Goal: Check status: Check status

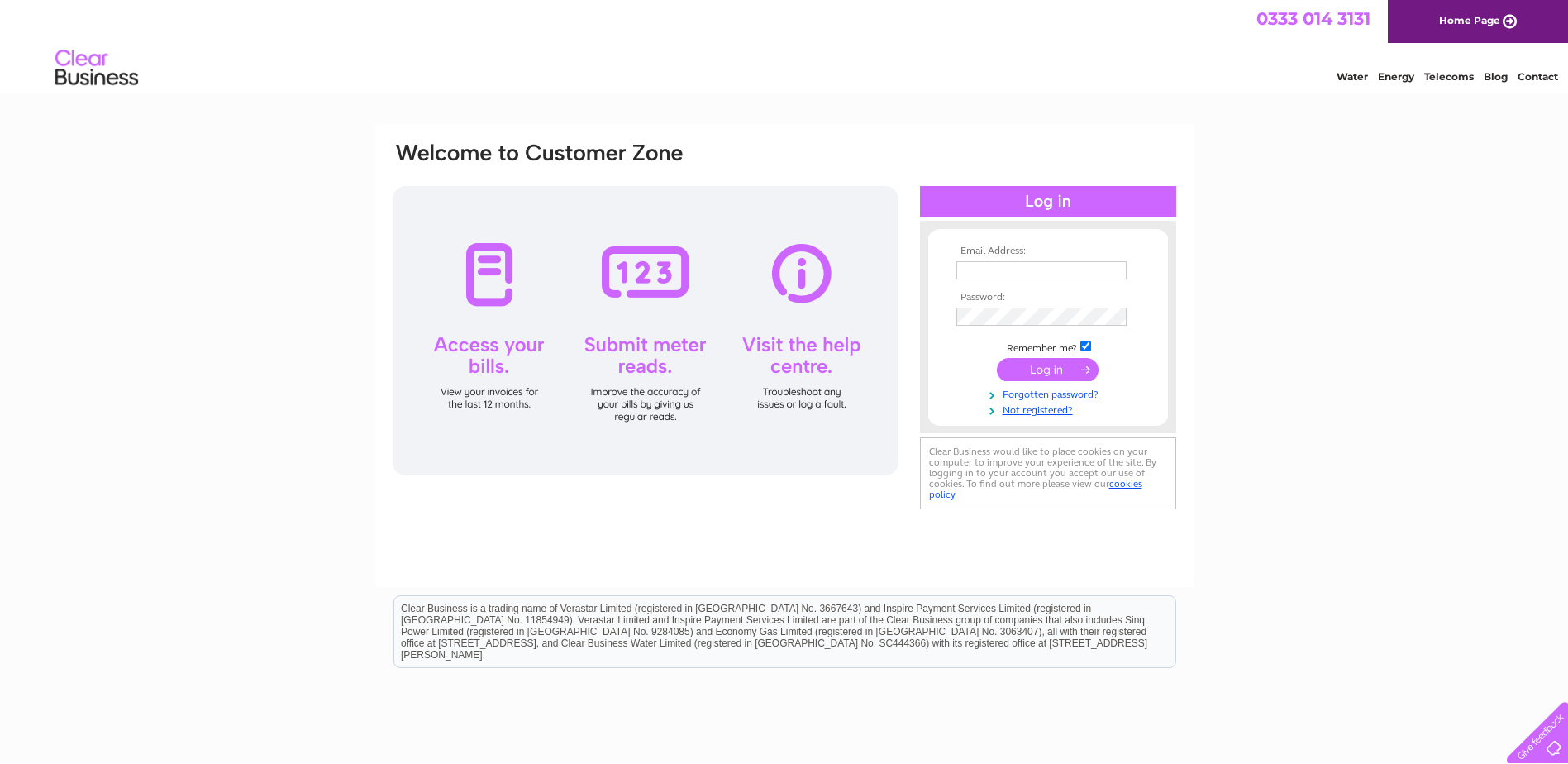
type input "Estates@aberdeenshire.gov.uk"
click at [1048, 366] on input "submit" at bounding box center [1047, 369] width 102 height 23
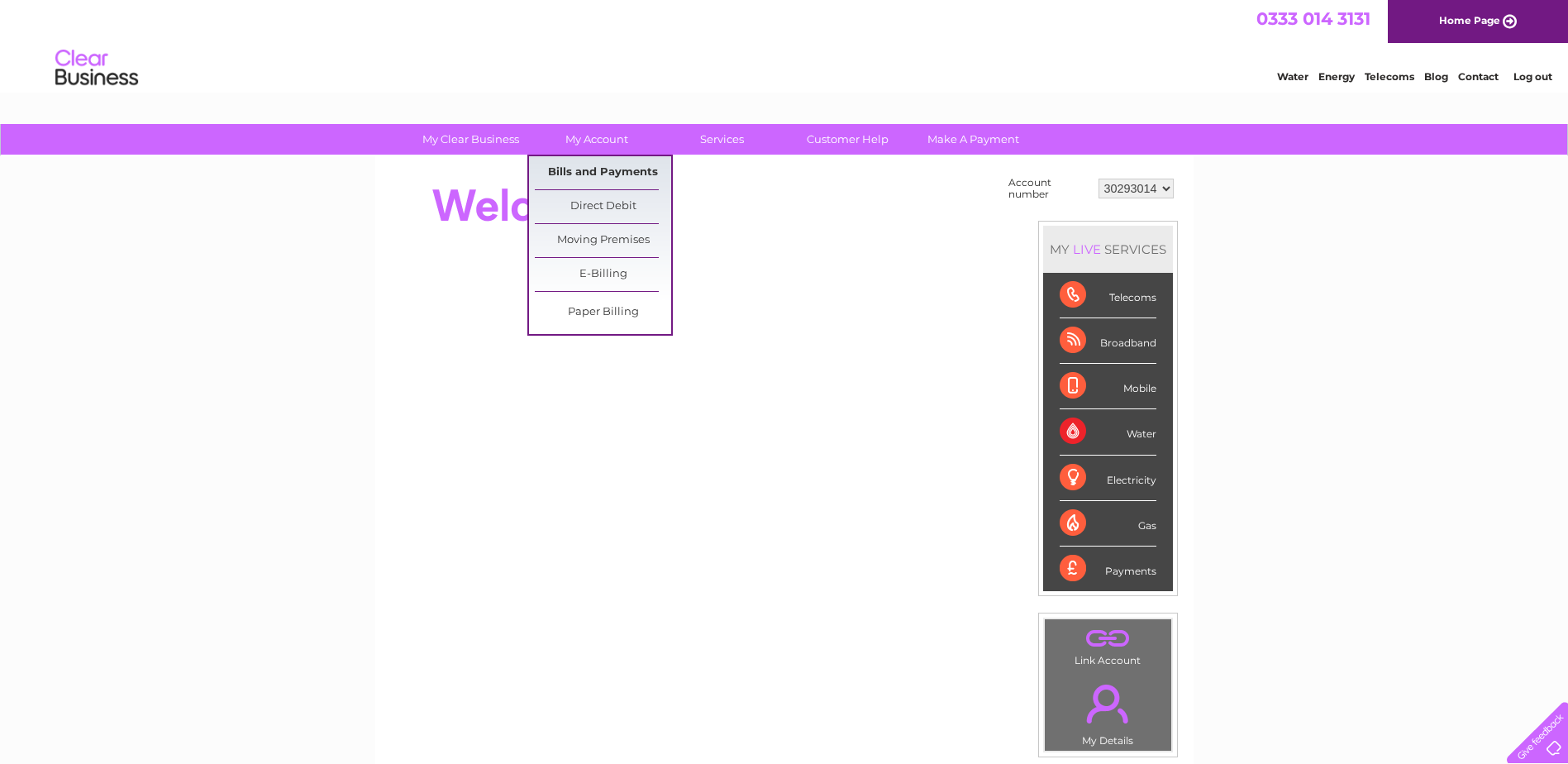
click at [617, 169] on link "Bills and Payments" at bounding box center [603, 172] width 137 height 33
click at [616, 164] on link "Bills and Payments" at bounding box center [603, 172] width 137 height 33
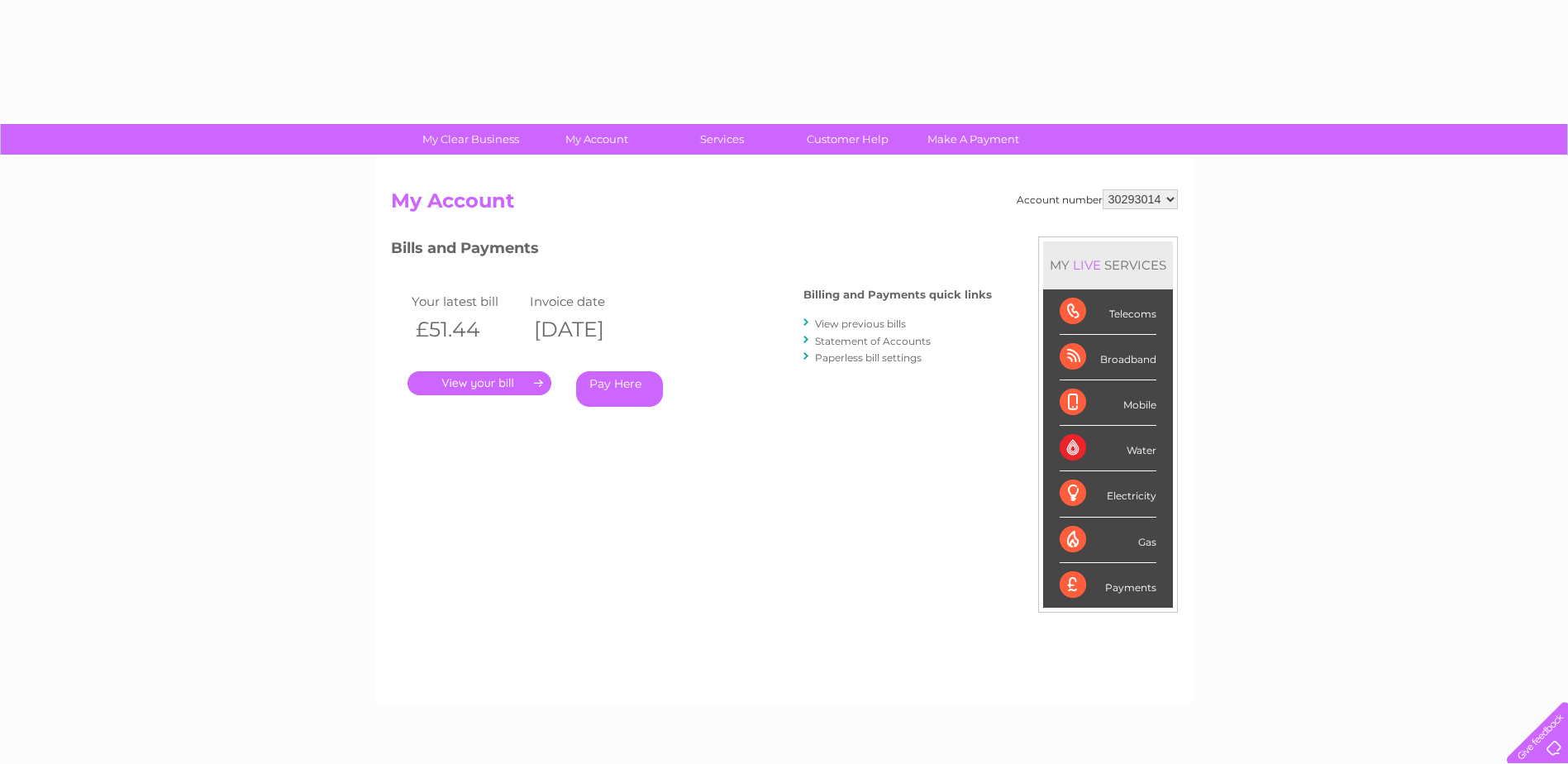
click at [851, 342] on link "Statement of Accounts" at bounding box center [873, 340] width 116 height 12
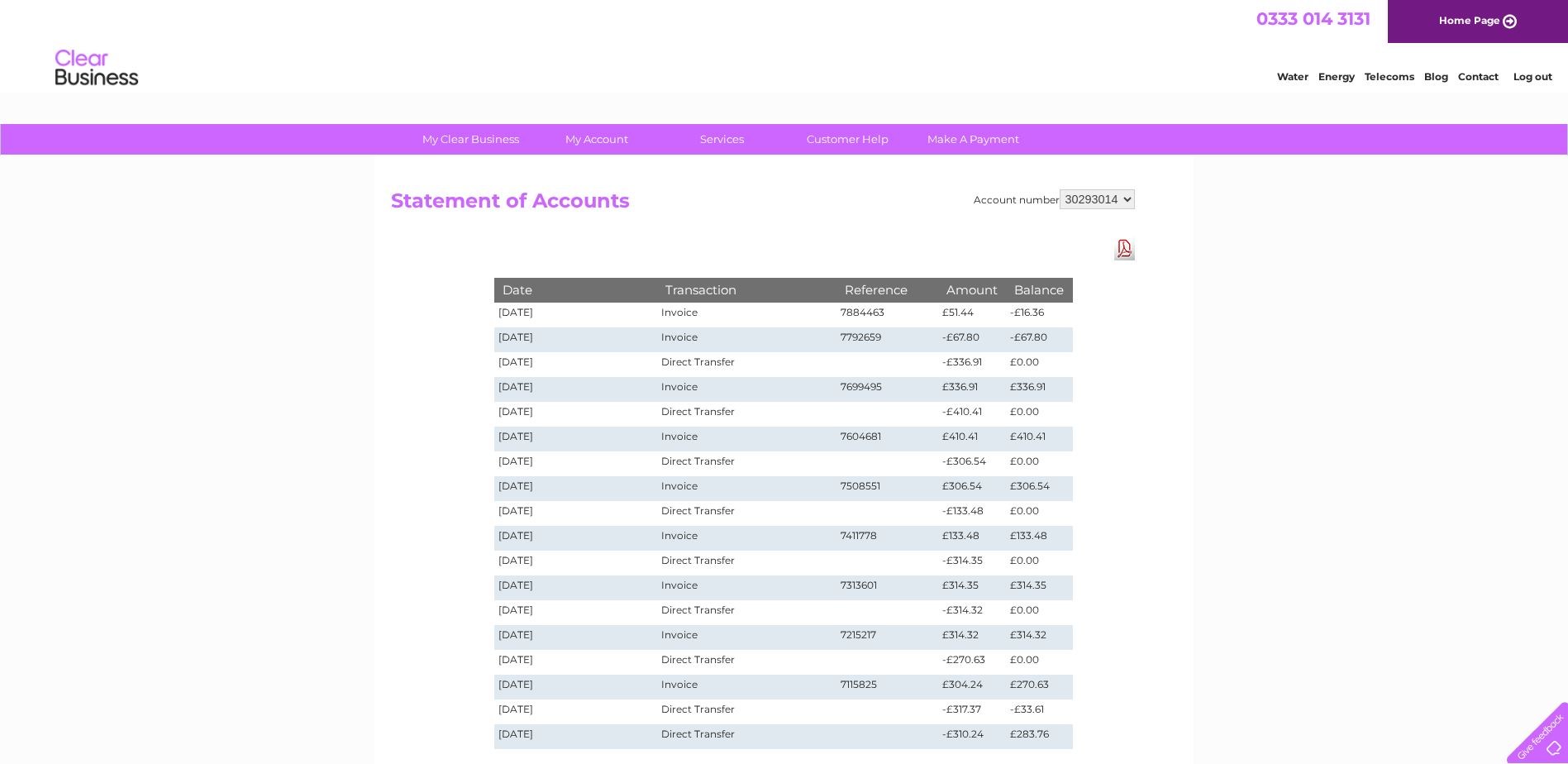
click at [1129, 200] on select "30293014 30293017 30293023 30293024 30293027 30293028 30293029 30293033 30304177" at bounding box center [1098, 198] width 75 height 20
select select "30293017"
click at [1060, 189] on select "30293014 30293017 30293023 30293024 30293027 30293028 30293029 30293033 30304177" at bounding box center [1098, 198] width 75 height 20
click at [1131, 194] on select "30293014 30293017 30293023 30293024 30293027 30293028 30293029 30293033 30304177" at bounding box center [1098, 198] width 75 height 20
select select "30293023"
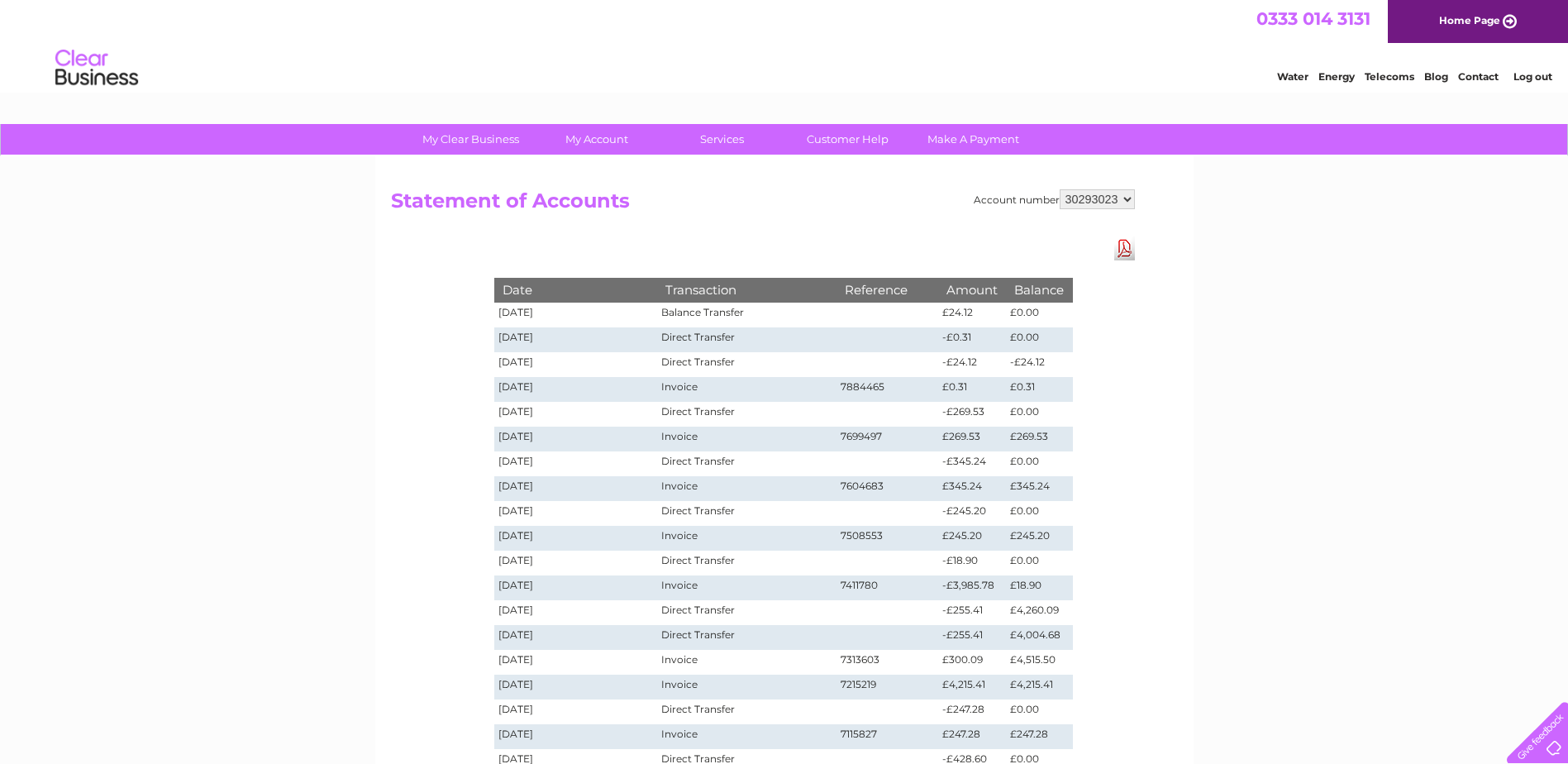
click at [1060, 189] on select "30293014 30293017 30293023 30293024 30293027 30293028 30293029 30293033 30304177" at bounding box center [1098, 198] width 75 height 20
click at [1127, 199] on select "30293014 30293017 30293023 30293024 30293027 30293028 30293029 30293033 30304177" at bounding box center [1098, 198] width 75 height 20
select select "30293024"
click at [1060, 189] on select "30293014 30293017 30293023 30293024 30293027 30293028 30293029 30293033 30304177" at bounding box center [1098, 198] width 75 height 20
click at [1127, 195] on select "30293014 30293017 30293023 30293024 30293027 30293028 30293029 30293033 30304177" at bounding box center [1098, 198] width 75 height 20
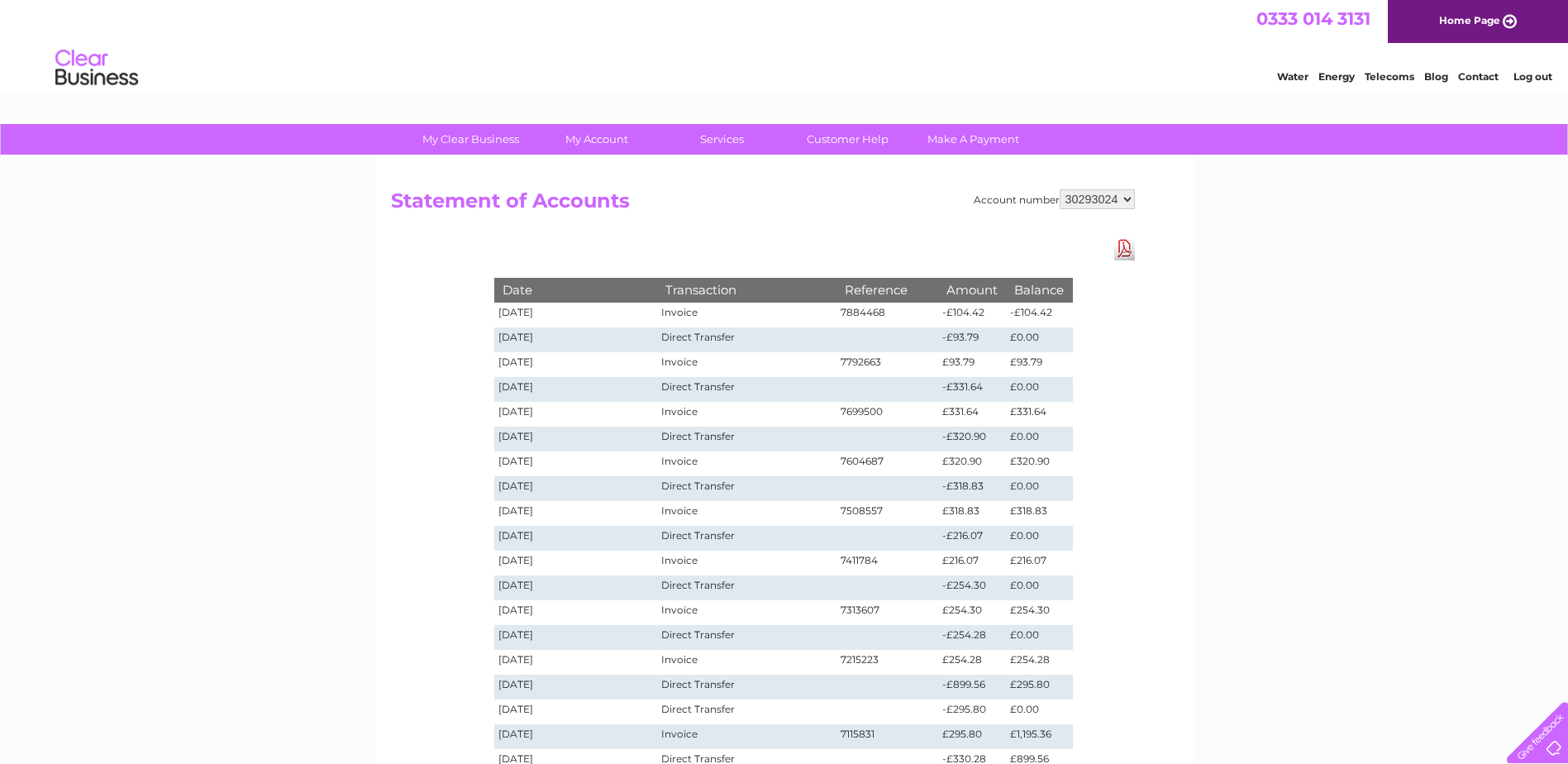
select select "30304177"
click at [1060, 189] on select "30293014 30293017 30293023 30293024 30293027 30293028 30293029 30293033 30304177" at bounding box center [1098, 198] width 75 height 20
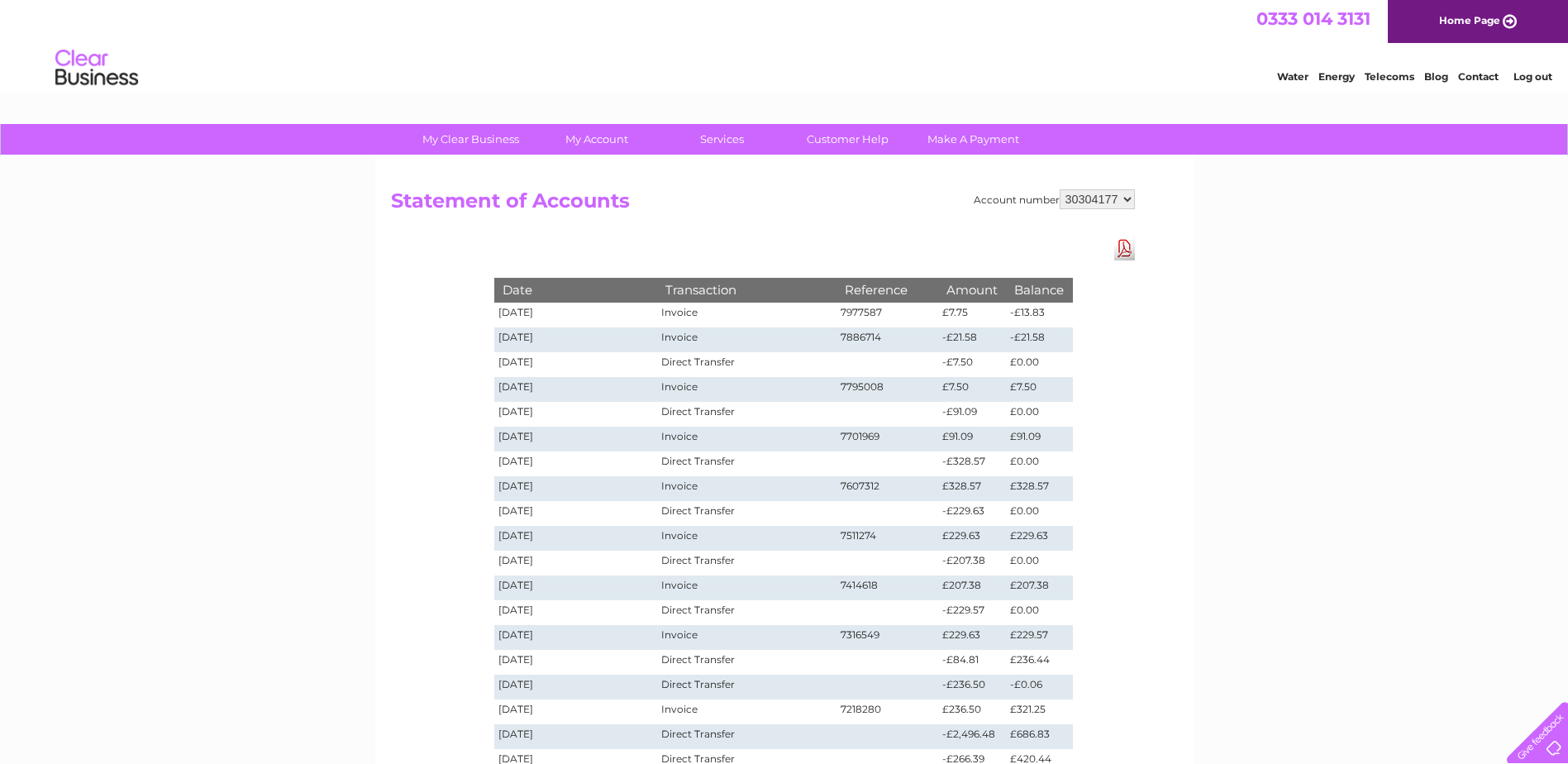
click at [1128, 197] on select "30293014 30293017 30293023 30293024 30293027 30293028 30293029 30293033 30304177" at bounding box center [1098, 198] width 75 height 20
select select "30293027"
click at [1060, 189] on select "30293014 30293017 30293023 30293024 30293027 30293028 30293029 30293033 30304177" at bounding box center [1098, 198] width 75 height 20
click at [1130, 197] on select "30293014 30293017 30293023 30293024 30293027 30293028 30293029 30293033 30304177" at bounding box center [1098, 198] width 75 height 20
select select "30293029"
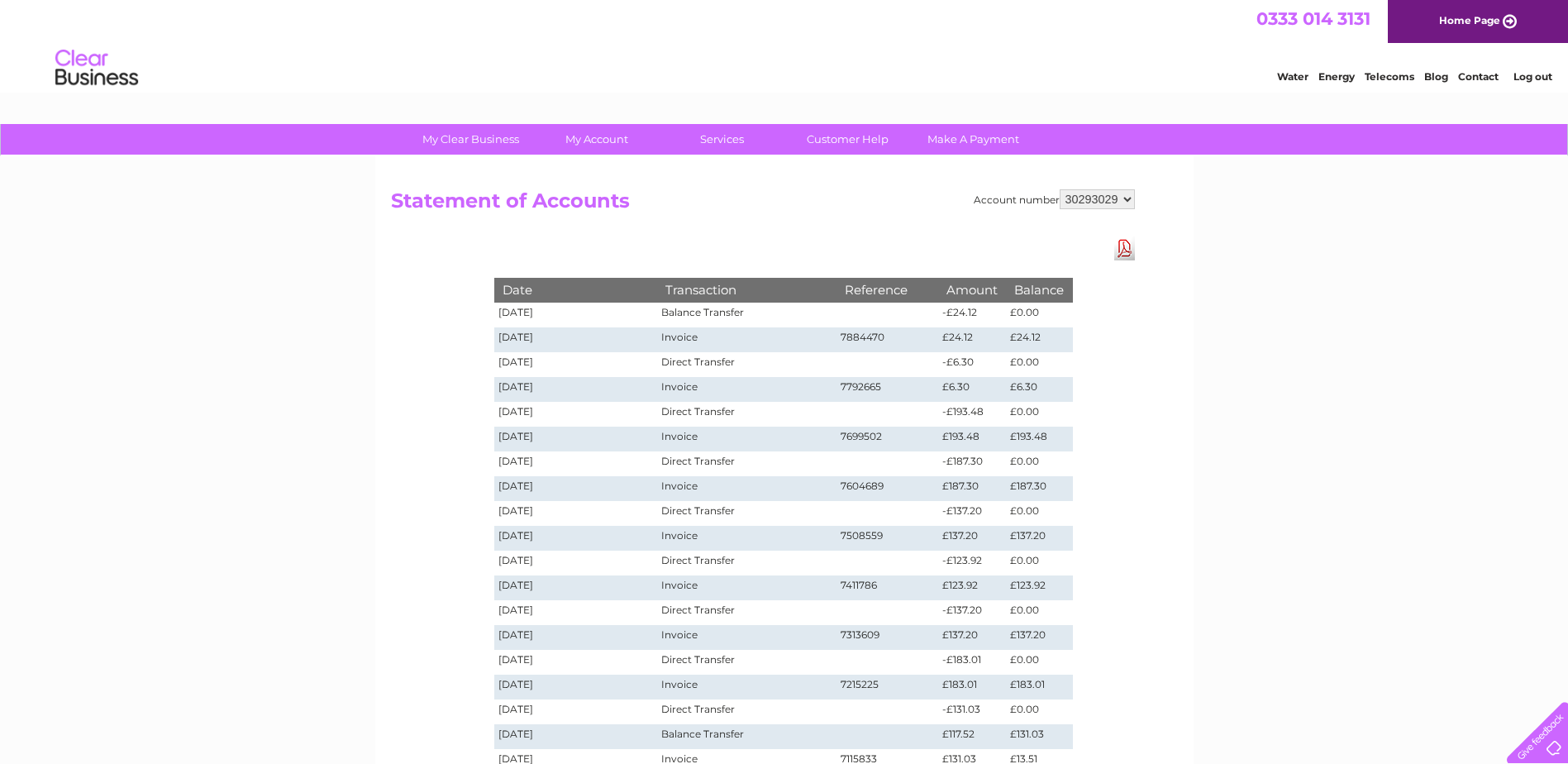
click at [1060, 189] on select "30293014 30293017 30293023 30293024 30293027 30293028 30293029 30293033 30304177" at bounding box center [1098, 198] width 75 height 20
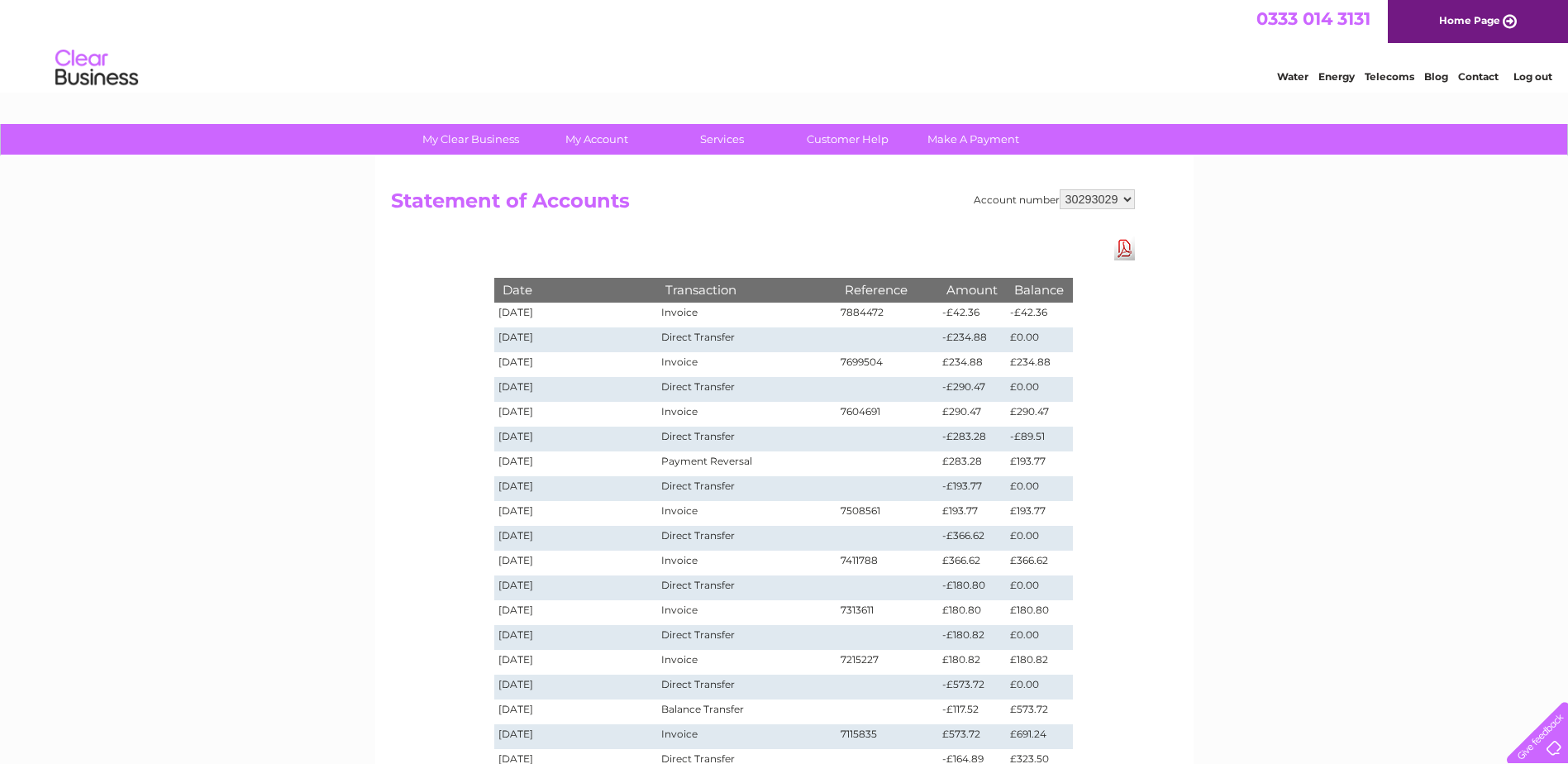
click at [1128, 198] on select "30293014 30293017 30293023 30293024 30293027 30293028 30293029 30293033 30304177" at bounding box center [1098, 198] width 75 height 20
select select "30293028"
click at [1060, 189] on select "30293014 30293017 30293023 30293024 30293027 30293028 30293029 30293033 30304177" at bounding box center [1098, 198] width 75 height 20
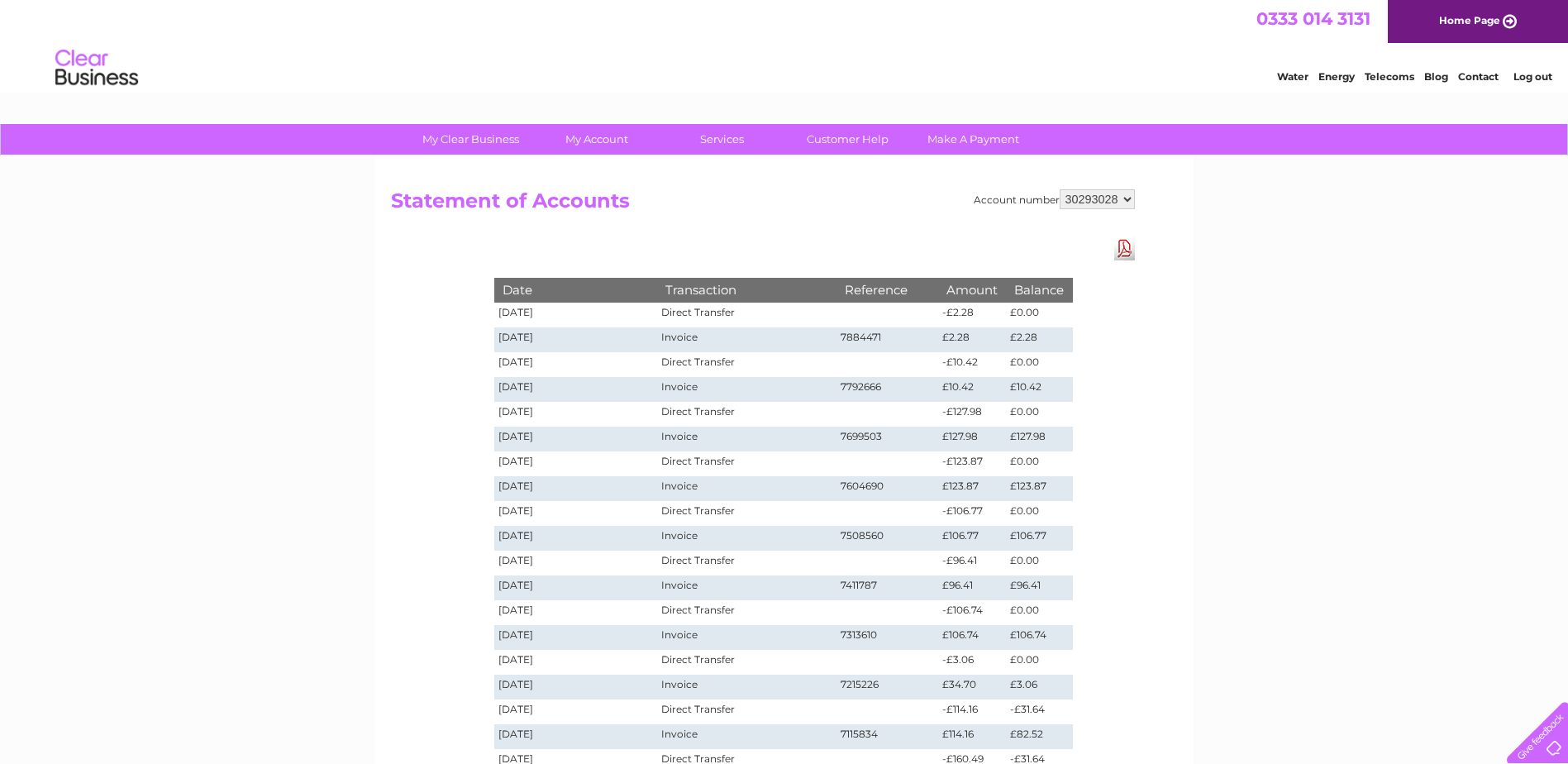
click at [1128, 194] on select "30293014 30293017 30293023 30293024 30293027 30293028 30293029 30293033 30304177" at bounding box center [1098, 198] width 75 height 20
select select "30293033"
click at [1060, 189] on select "30293014 30293017 30293023 30293024 30293027 30293028 30293029 30293033 30304177" at bounding box center [1098, 198] width 75 height 20
